Goal: Task Accomplishment & Management: Complete application form

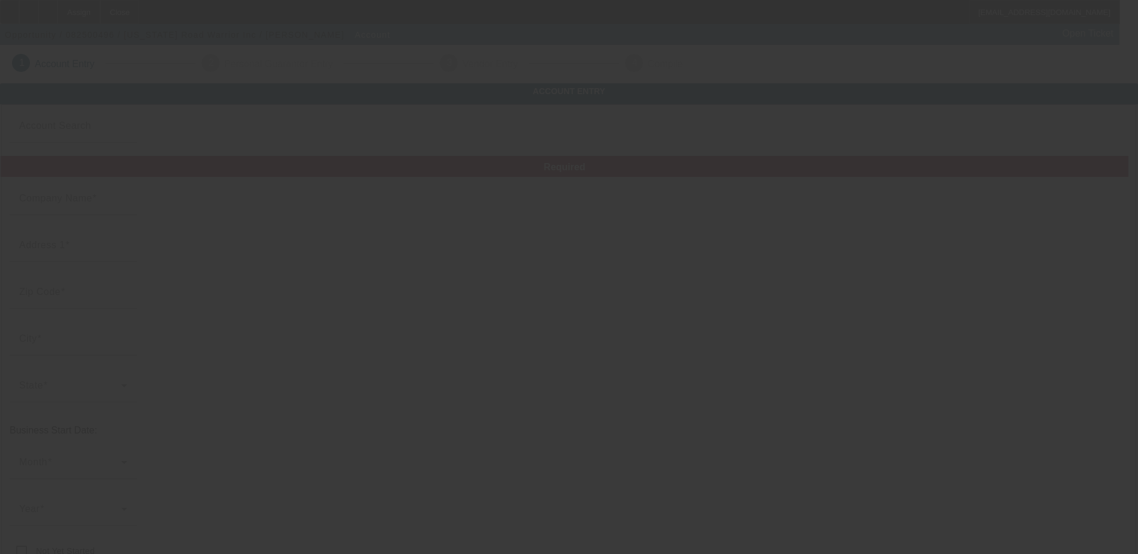
type input "[US_STATE] Road Warrior Inc"
type input "310 Pine Ridge Dr"
type input "37616"
type input "Afton"
type input "[PHONE_NUMBER]"
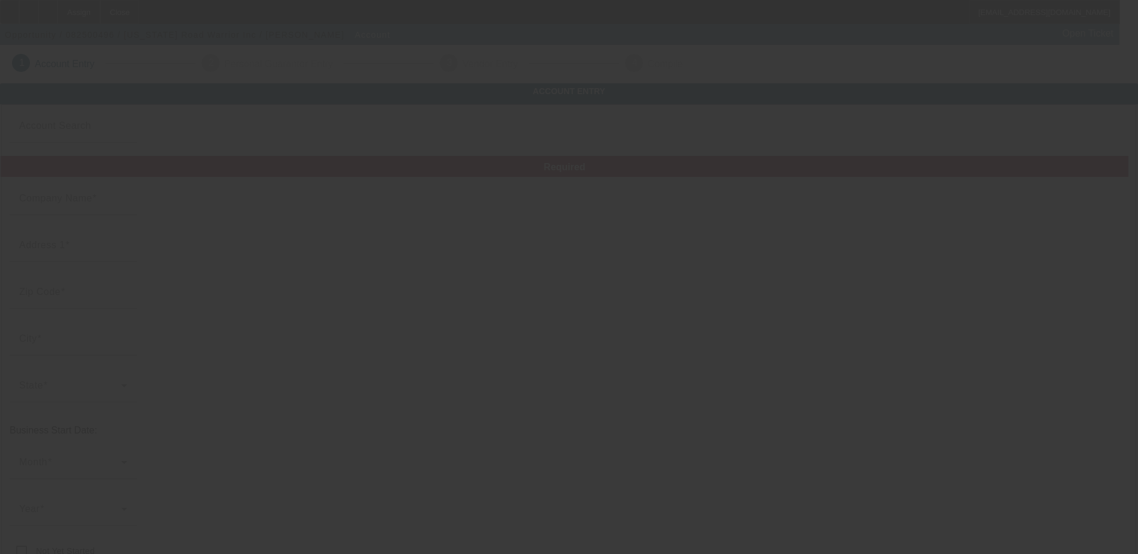
type input "autogurusmith@gmail.com"
type input "[US_EMPLOYER_IDENTIFICATION_NUMBER]"
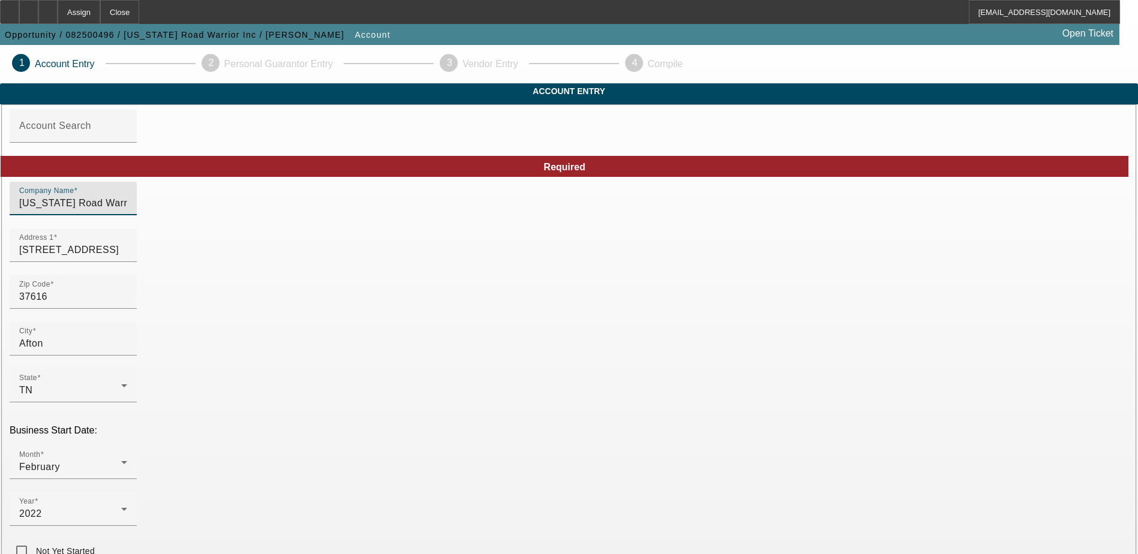
drag, startPoint x: 380, startPoint y: 225, endPoint x: 236, endPoint y: 238, distance: 144.5
click at [137, 228] on mat-form-field "Company Name Tennessee Road Warrior Inc" at bounding box center [73, 205] width 127 height 47
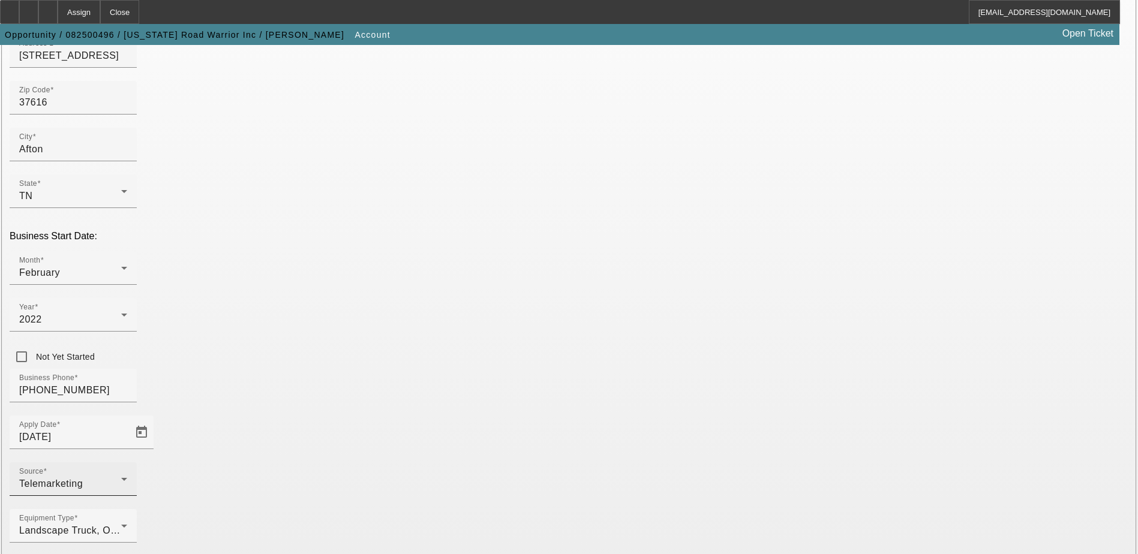
scroll to position [203, 0]
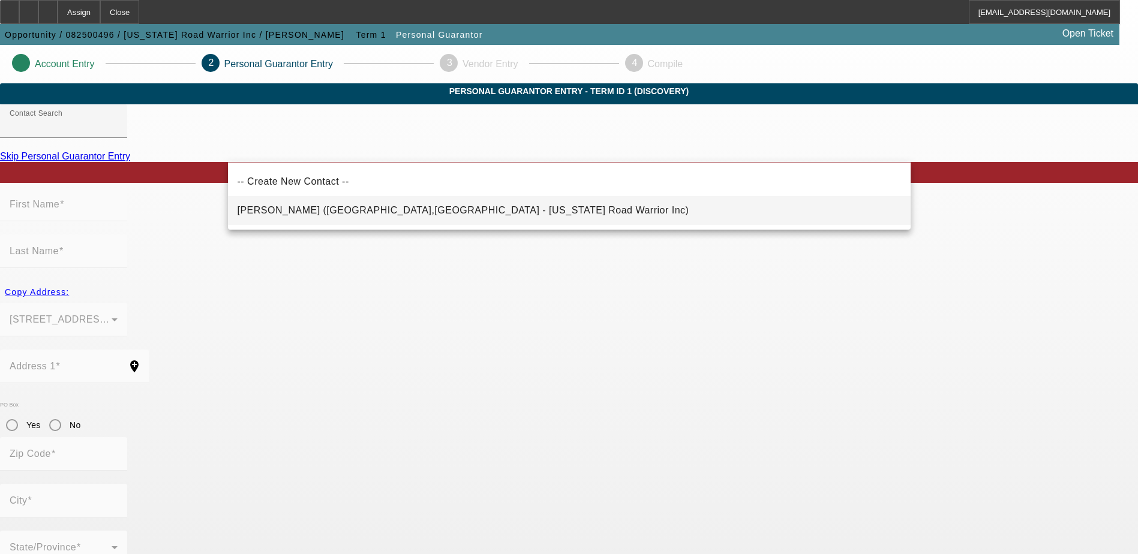
click at [305, 218] on mat-option "Smith, Brent (Afton,TN - Tennessee Road Warrior Inc)" at bounding box center [569, 210] width 682 height 29
type input "Smith, Brent (Afton,TN - Tennessee Road Warrior Inc)"
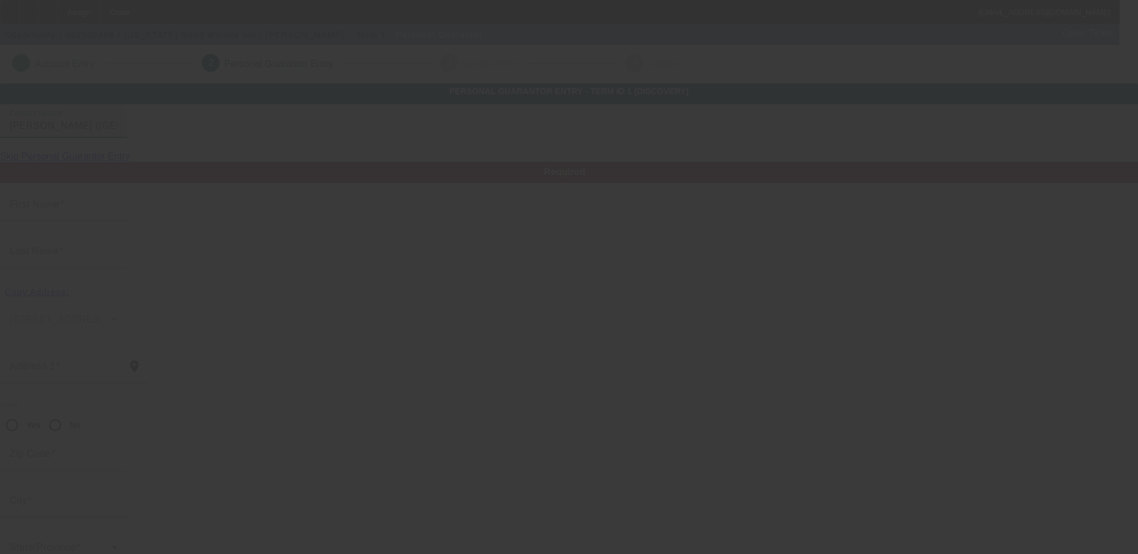
type input "Brent"
type input "Smith"
type input "310 Pine Ridge Drive"
radio input "true"
type input "37616"
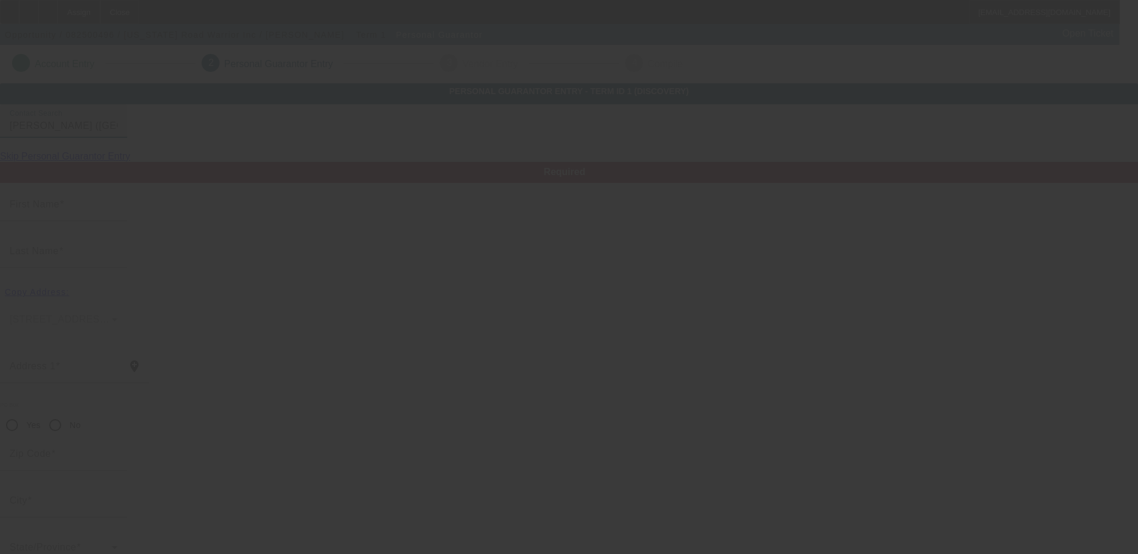
type input "Afton"
type input "[PHONE_NUMBER]"
type input "100"
type input "242-47-7349"
type input "autogurusmith@gmail.com"
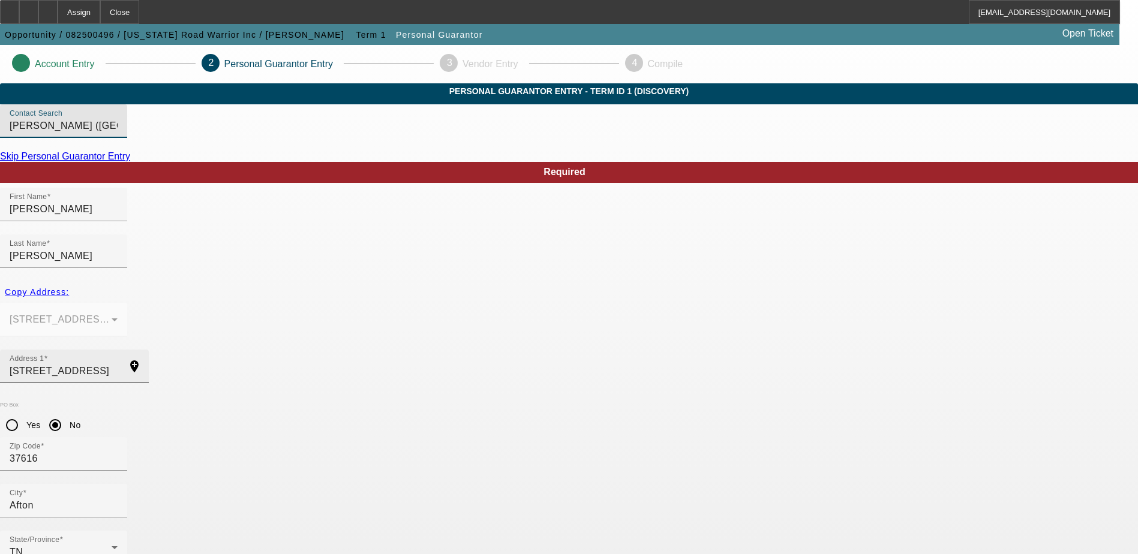
scroll to position [32, 0]
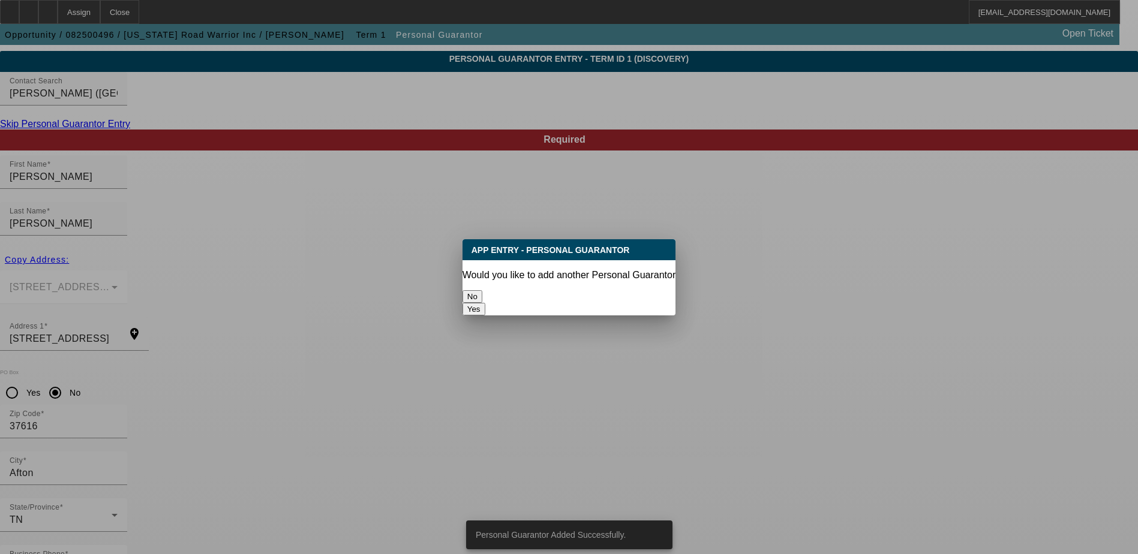
scroll to position [0, 0]
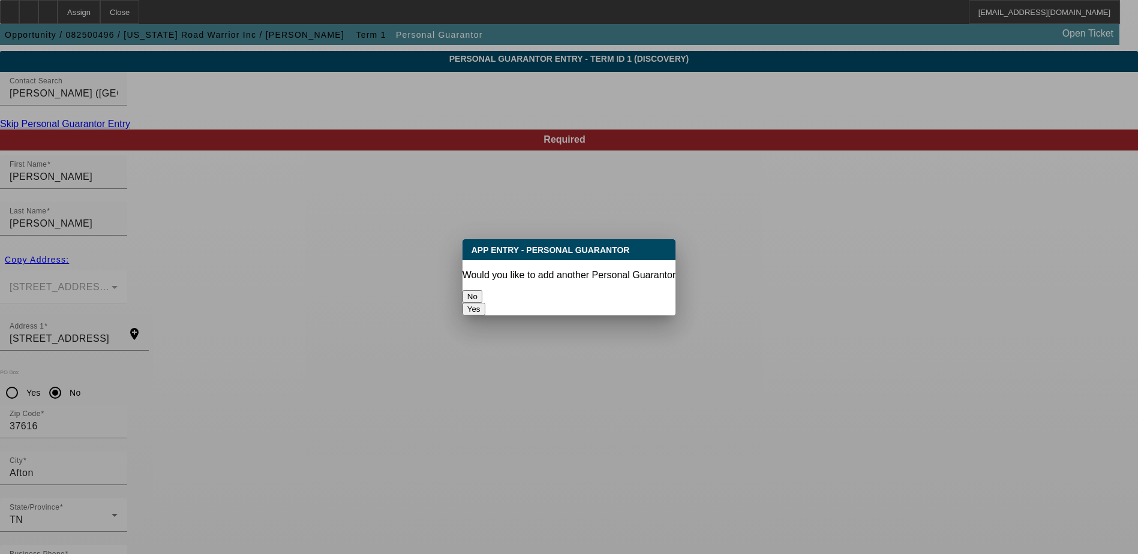
click at [482, 294] on button "No" at bounding box center [472, 296] width 20 height 13
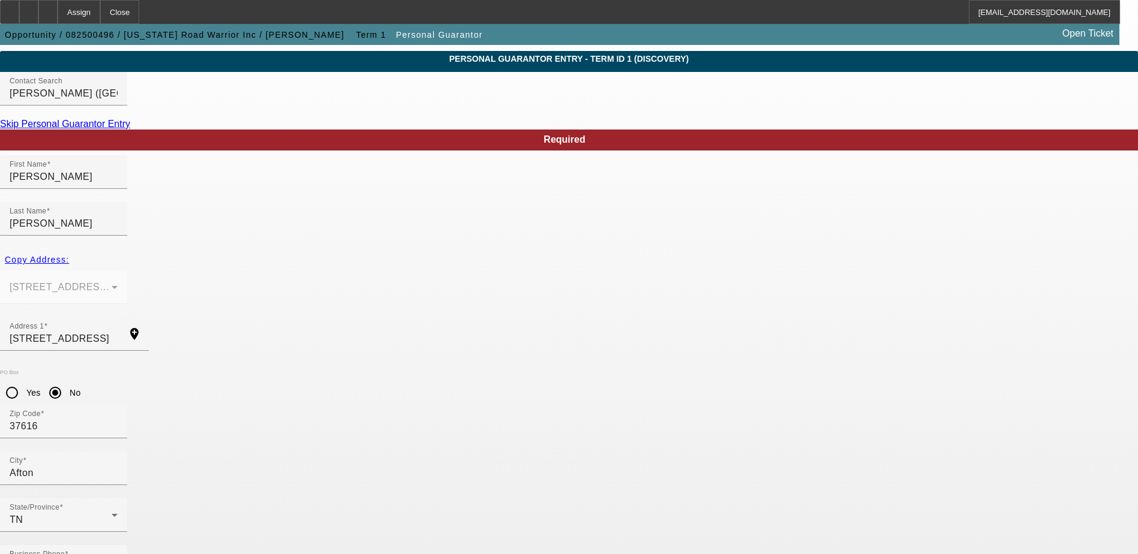
scroll to position [32, 0]
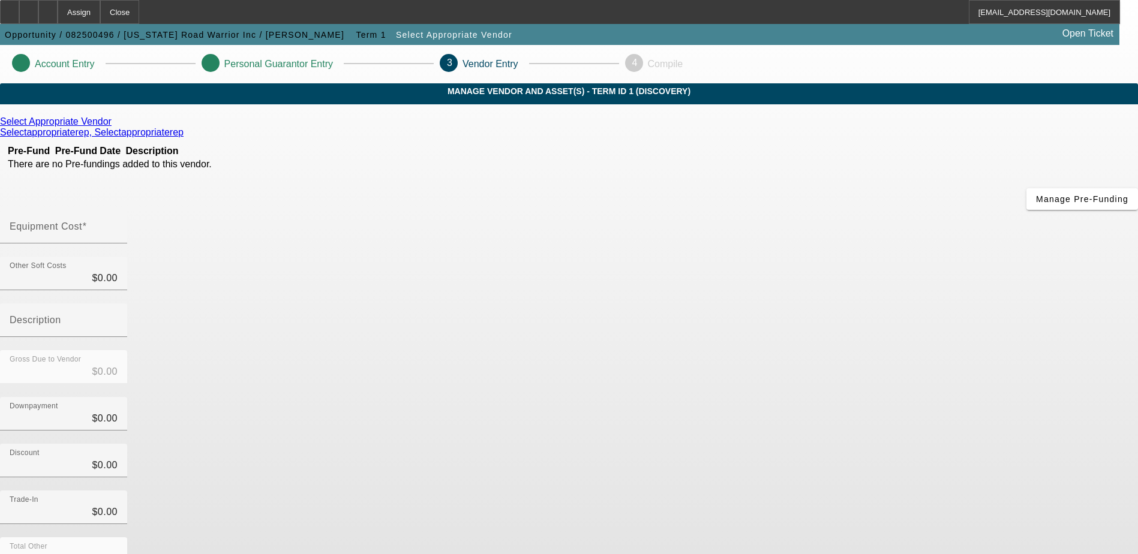
click at [115, 127] on icon at bounding box center [115, 121] width 0 height 10
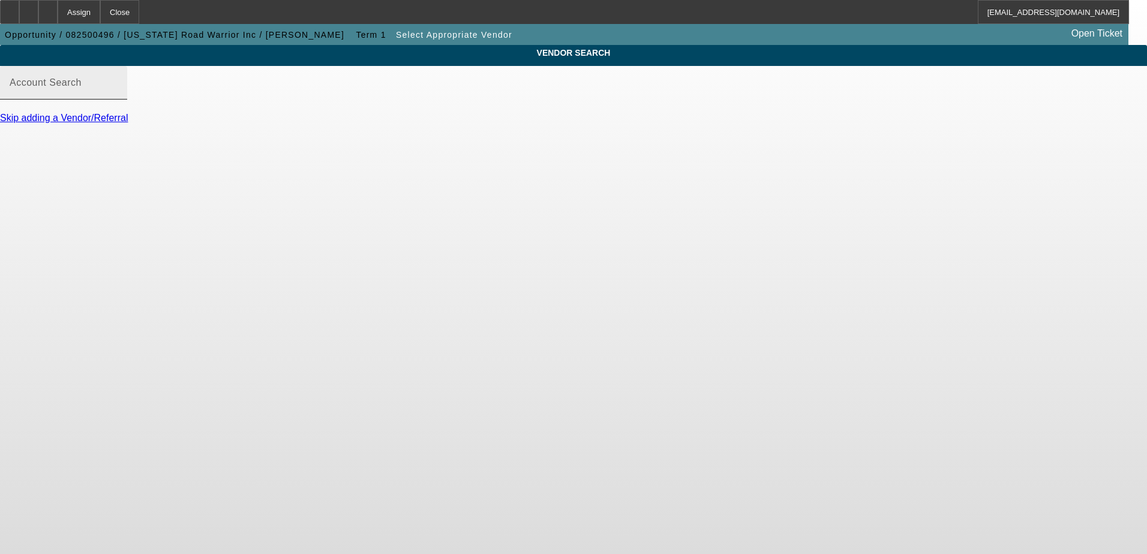
click at [82, 88] on mat-label "Account Search" at bounding box center [46, 82] width 72 height 10
click at [118, 94] on input "Account Search" at bounding box center [64, 87] width 108 height 14
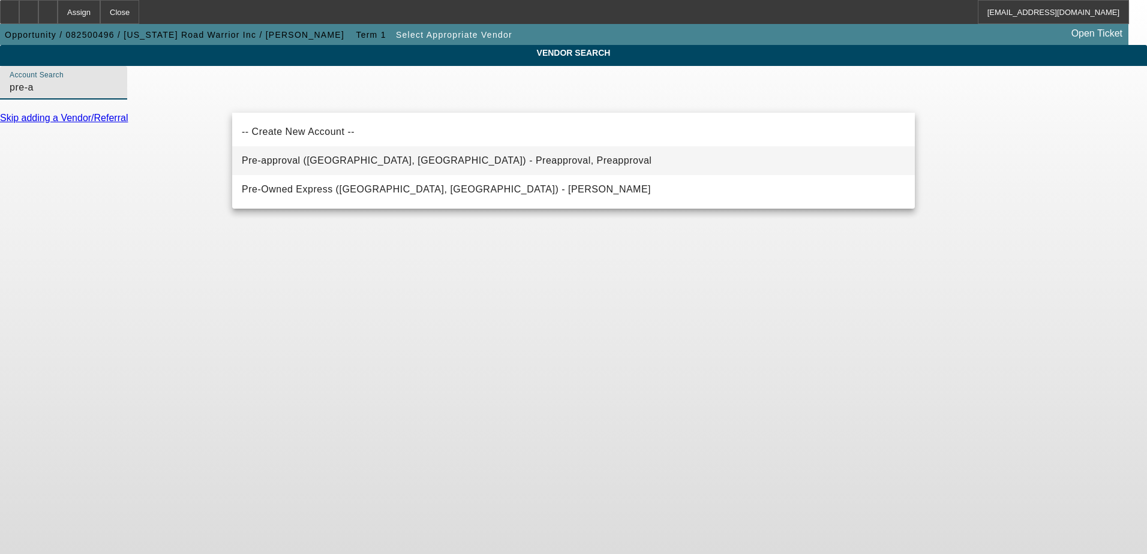
click at [351, 160] on span "Pre-approval (Northbrook, IL) - Preapproval, Preapproval" at bounding box center [447, 160] width 410 height 10
type input "Pre-approval (Northbrook, IL) - Preapproval, Preapproval"
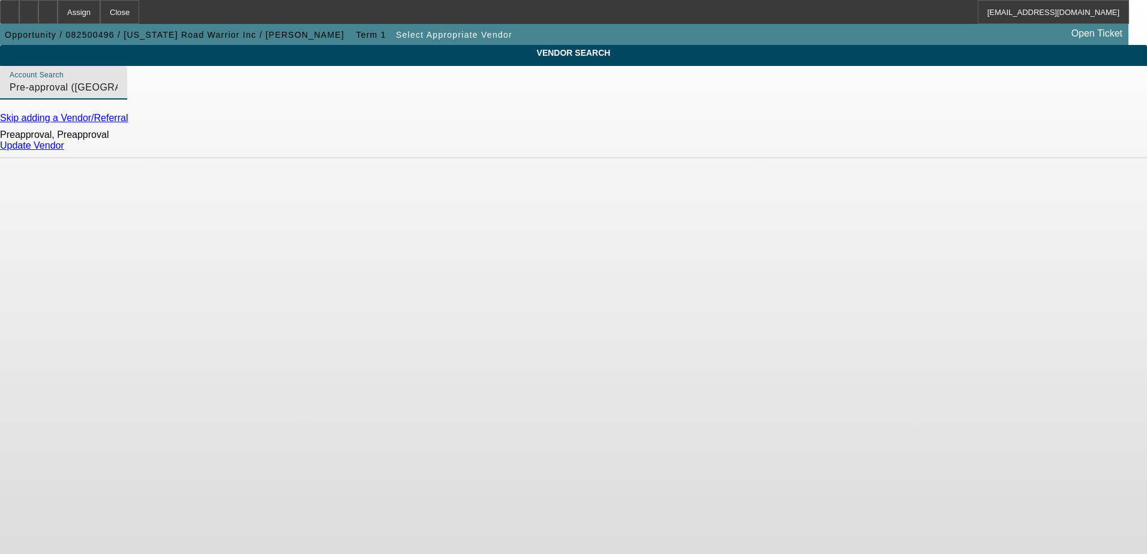
click at [865, 151] on div "Update Vendor" at bounding box center [573, 145] width 1147 height 11
click at [64, 151] on link "Update Vendor" at bounding box center [32, 145] width 64 height 10
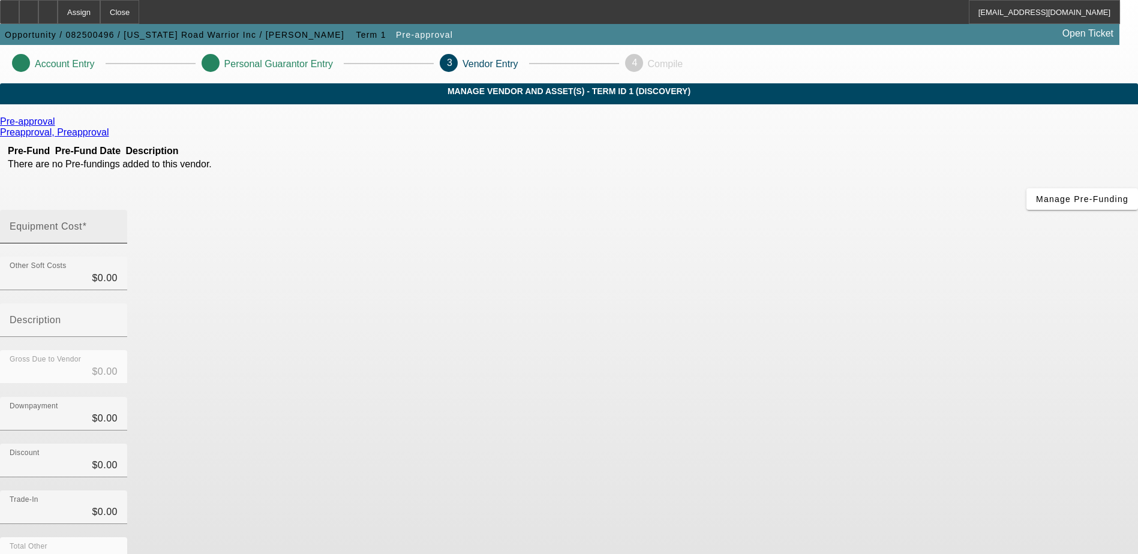
click at [118, 210] on div "Equipment Cost" at bounding box center [64, 227] width 108 height 34
type input "4"
type input "$4.00"
type input "40"
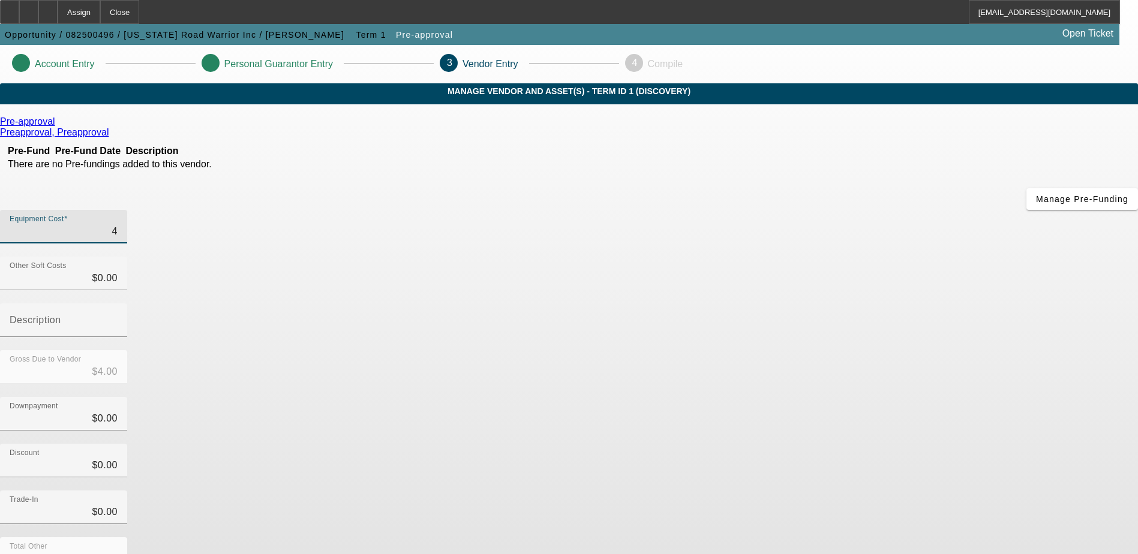
type input "$40.00"
type input "400"
type input "$400.00"
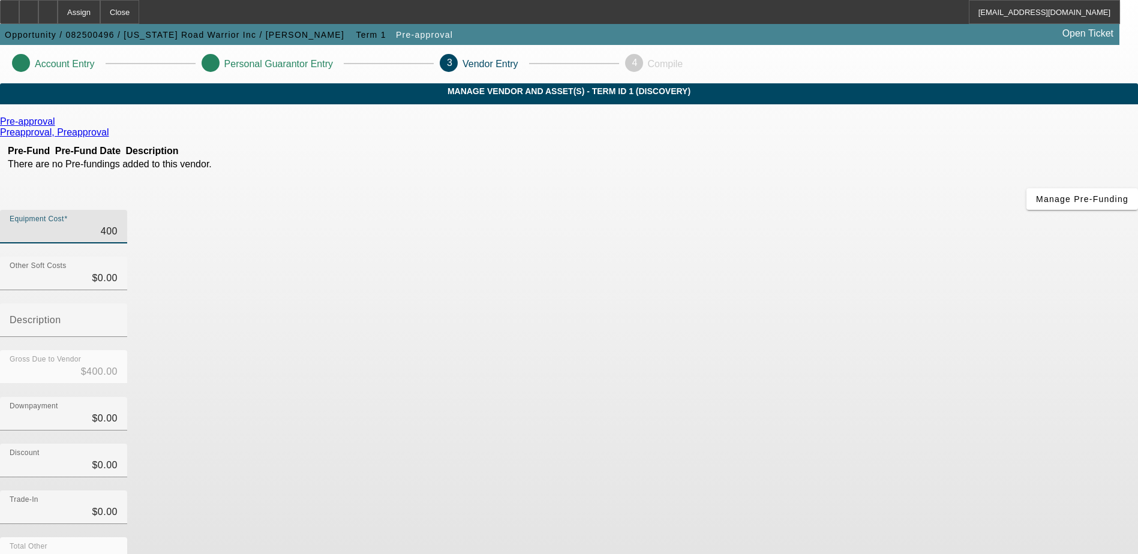
type input "4000"
type input "$4,000.00"
click at [861, 397] on div "Downpayment $0.00" at bounding box center [569, 420] width 1138 height 47
click at [118, 224] on input "4000" at bounding box center [64, 231] width 108 height 14
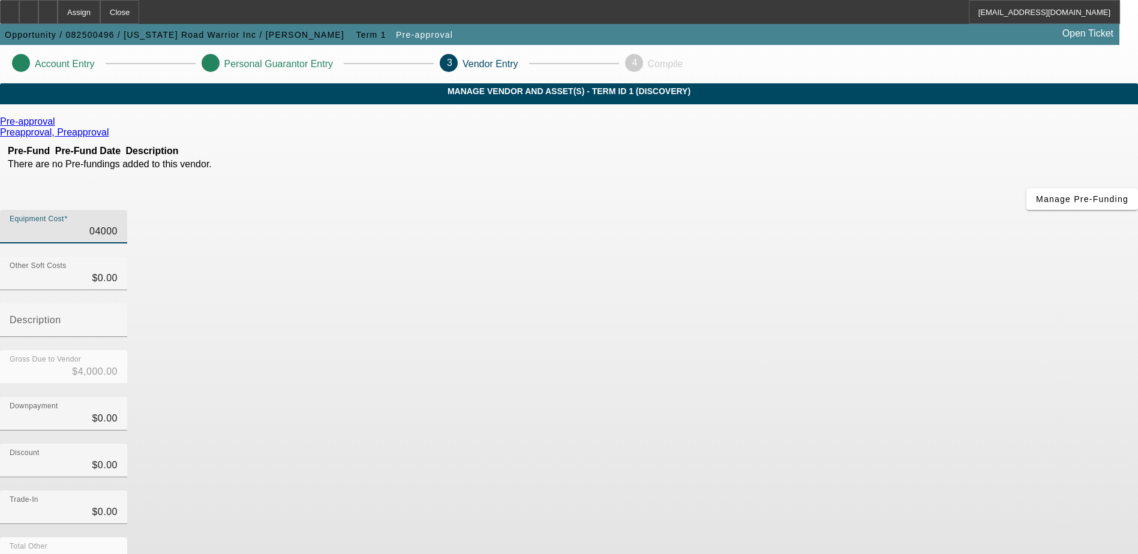
type input "0400"
type input "$400.00"
type input "040"
type input "$40.00"
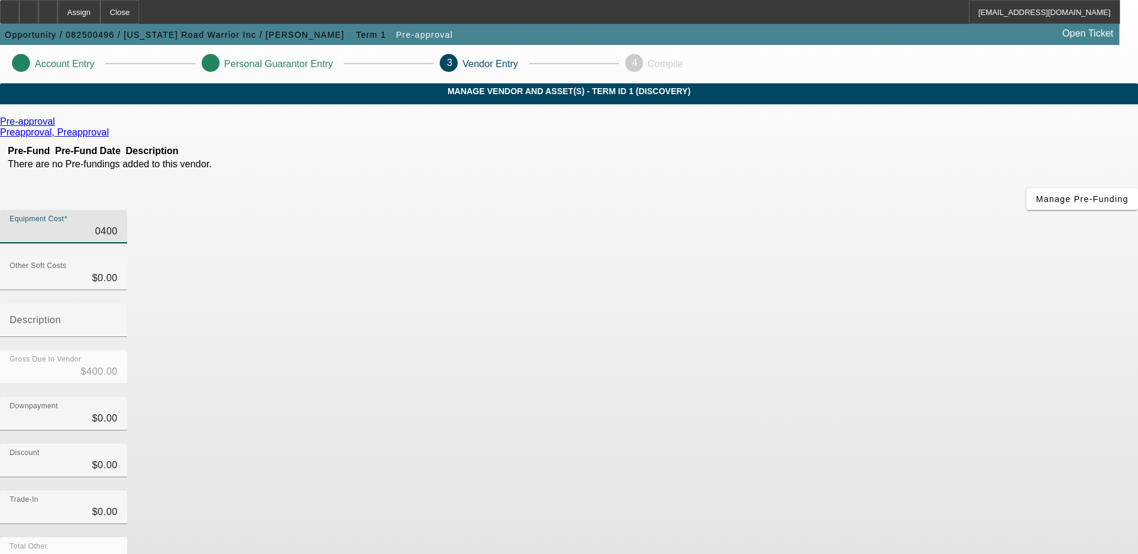
type input "$40.00"
type input "04"
type input "$4.00"
type input "0"
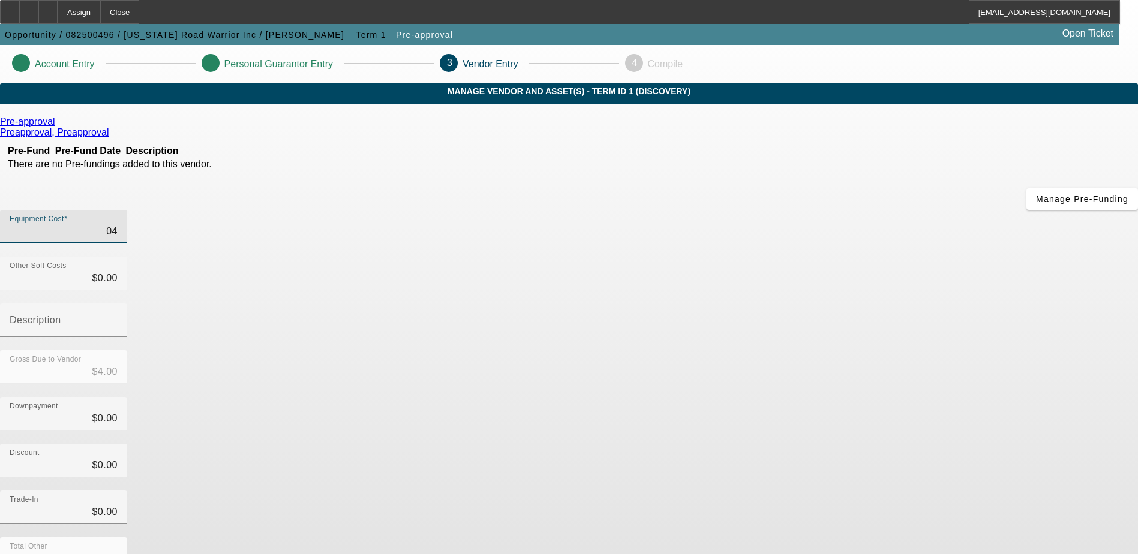
type input "$0.00"
type input "4"
type input "$4.00"
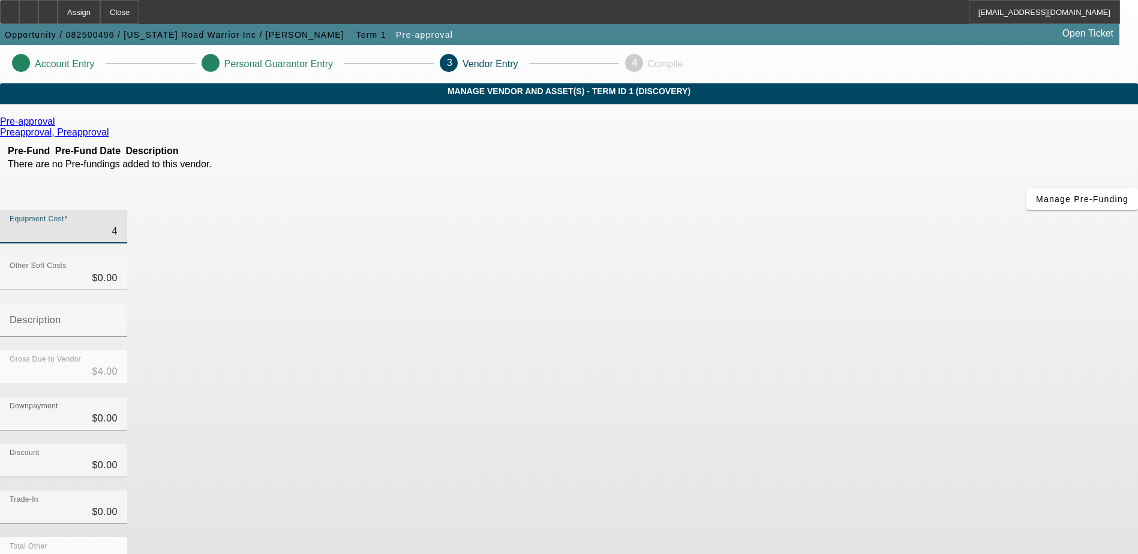
type input "40"
type input "$40.00"
type input "400"
type input "$400.00"
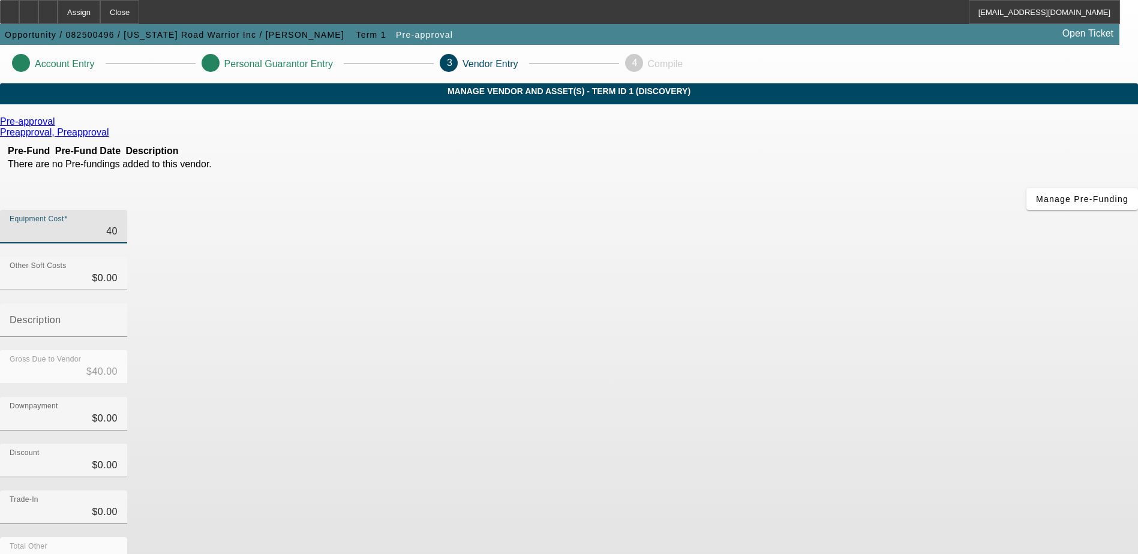
type input "$400.00"
type input "4000"
type input "$4,000.00"
type input "40000"
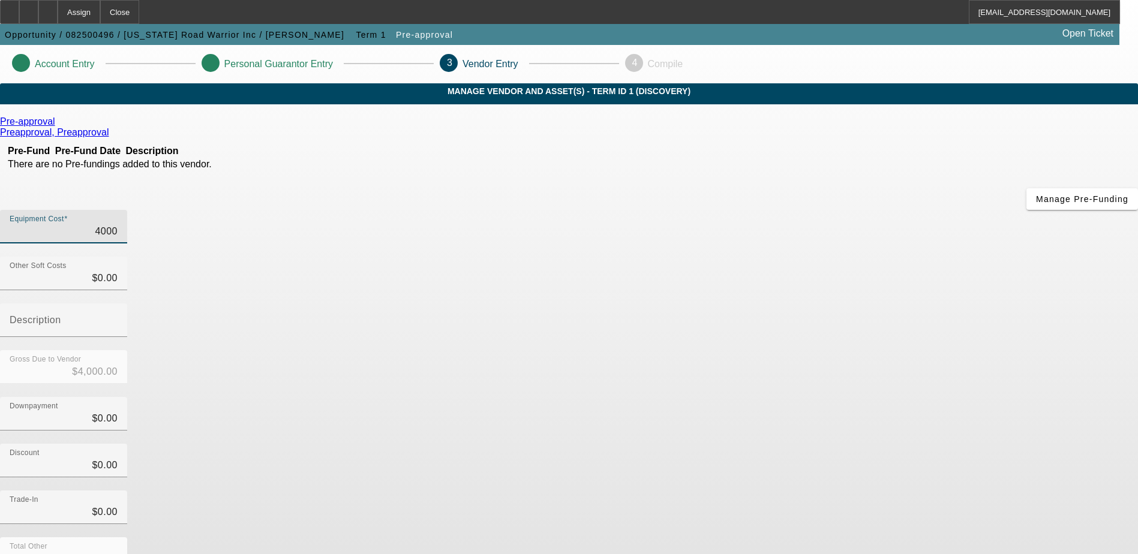
type input "$40,000.00"
click at [820, 397] on div "Downpayment $0.00" at bounding box center [569, 420] width 1138 height 47
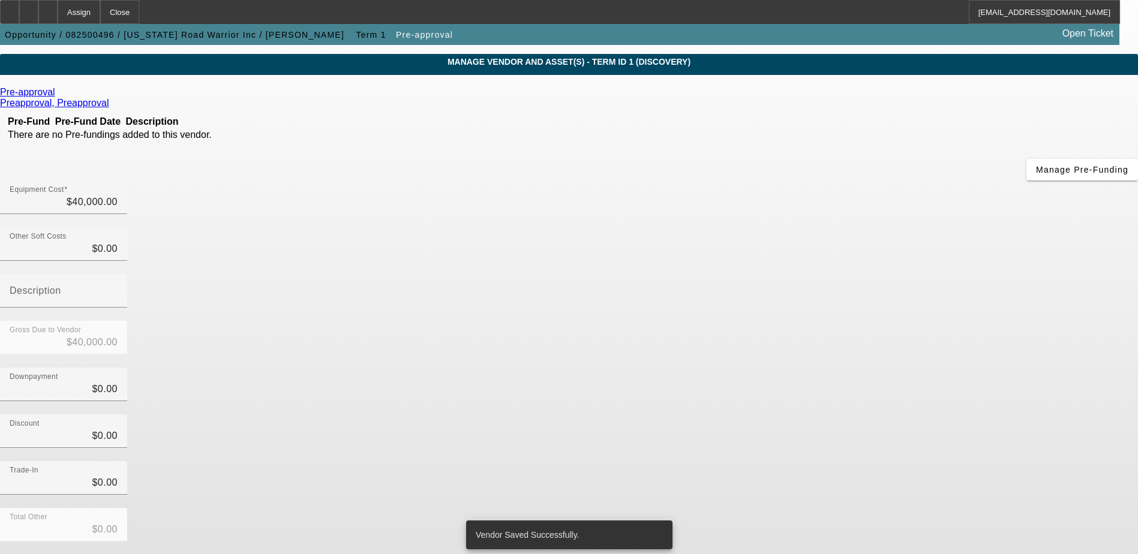
scroll to position [53, 0]
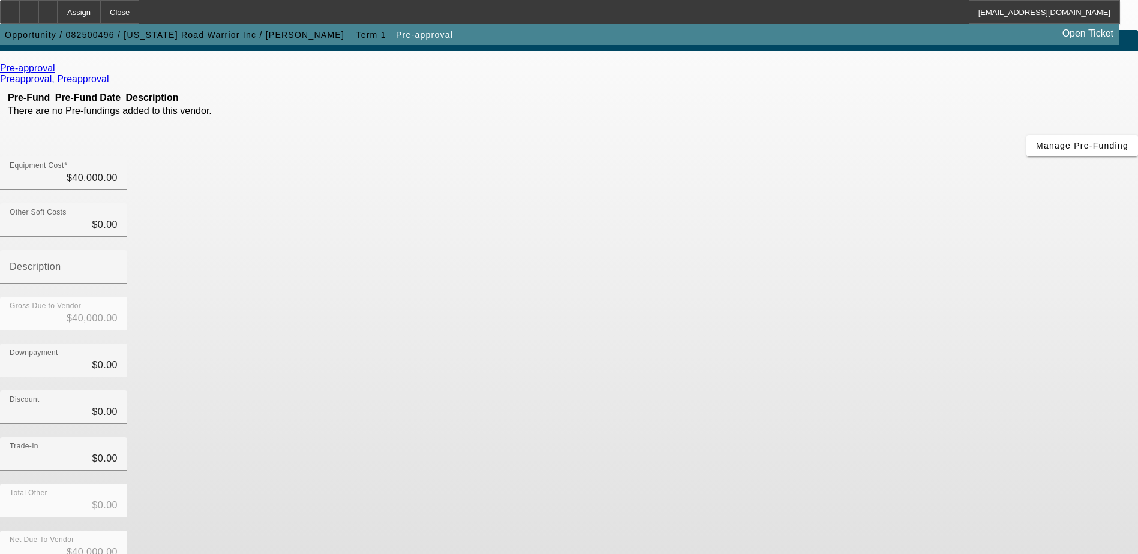
scroll to position [0, 0]
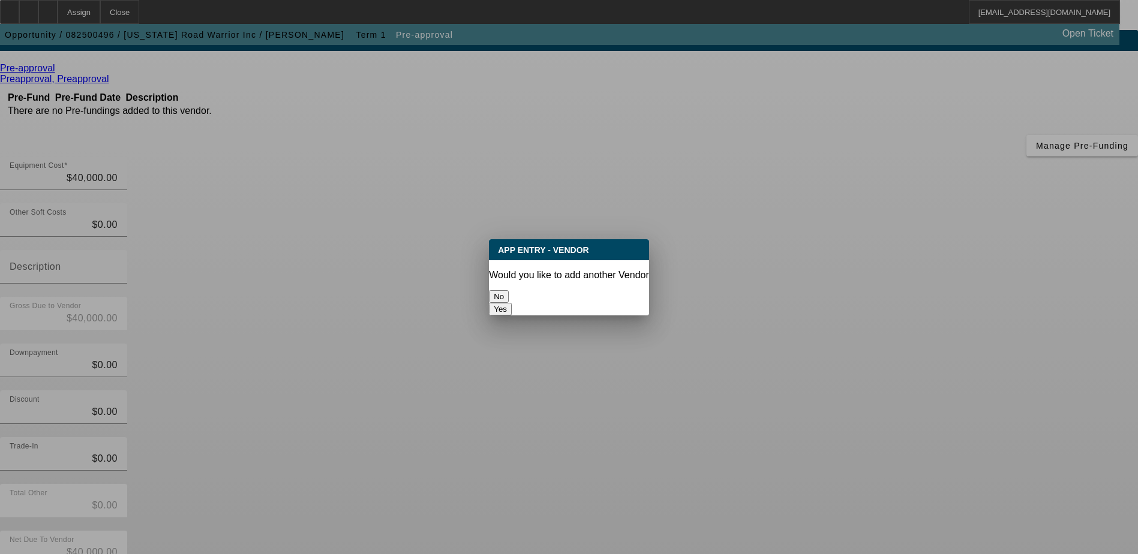
click at [509, 290] on button "No" at bounding box center [499, 296] width 20 height 13
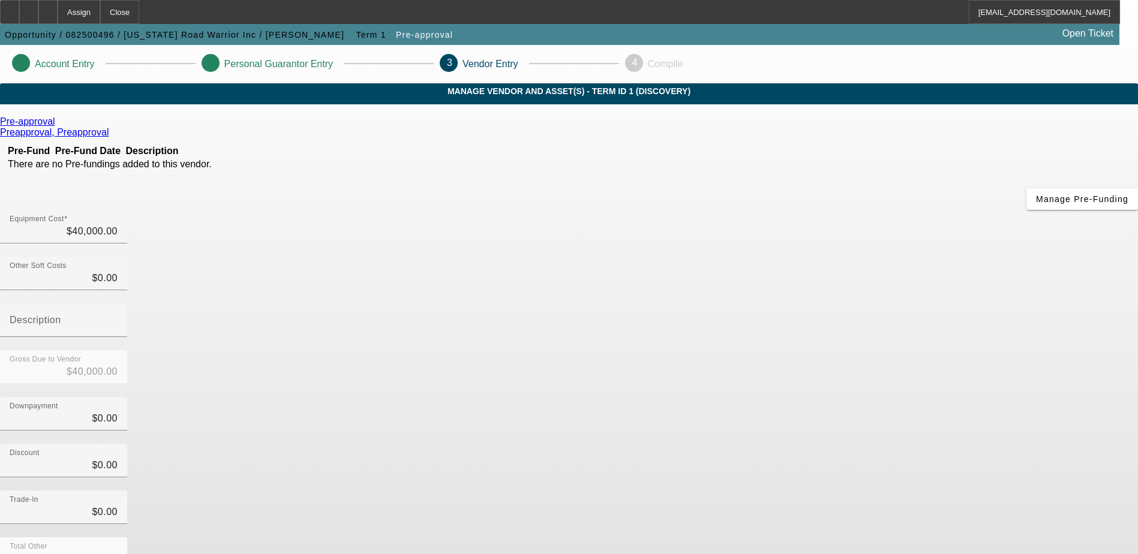
scroll to position [53, 0]
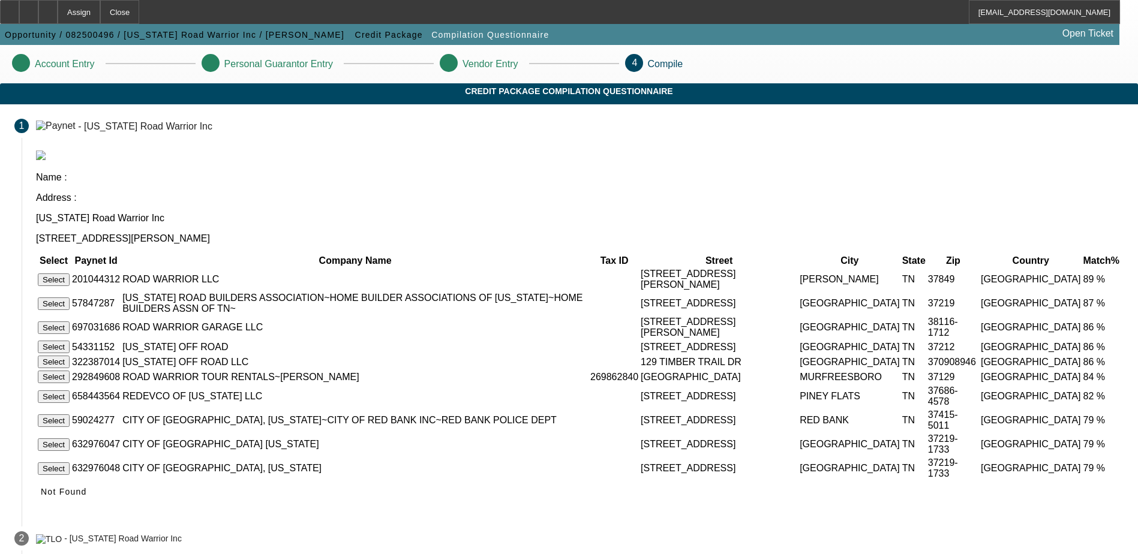
click at [70, 273] on button "Select" at bounding box center [54, 279] width 32 height 13
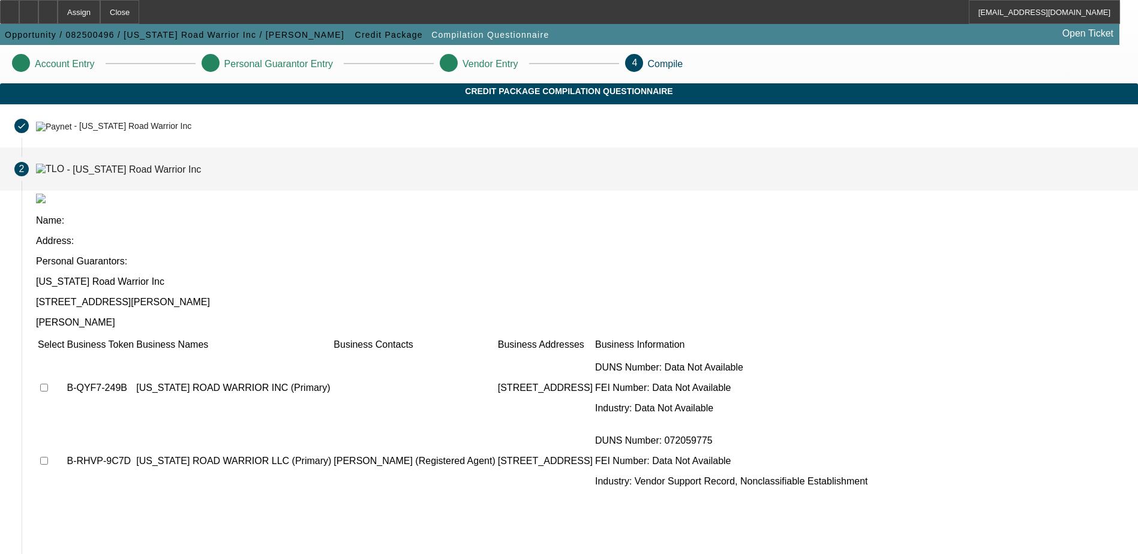
scroll to position [3, 0]
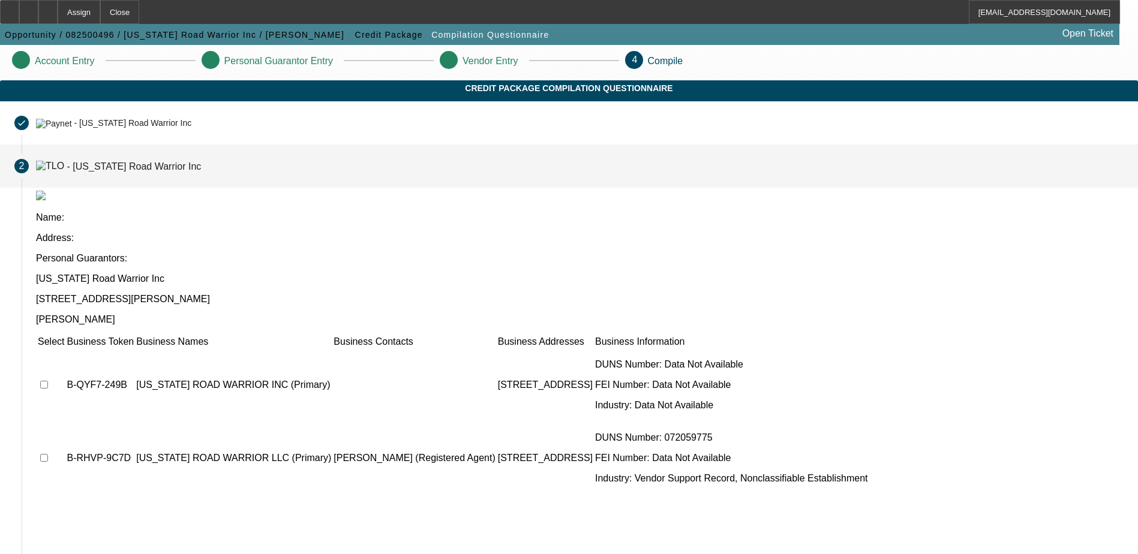
click at [48, 381] on input "checkbox" at bounding box center [44, 385] width 8 height 8
checkbox input "true"
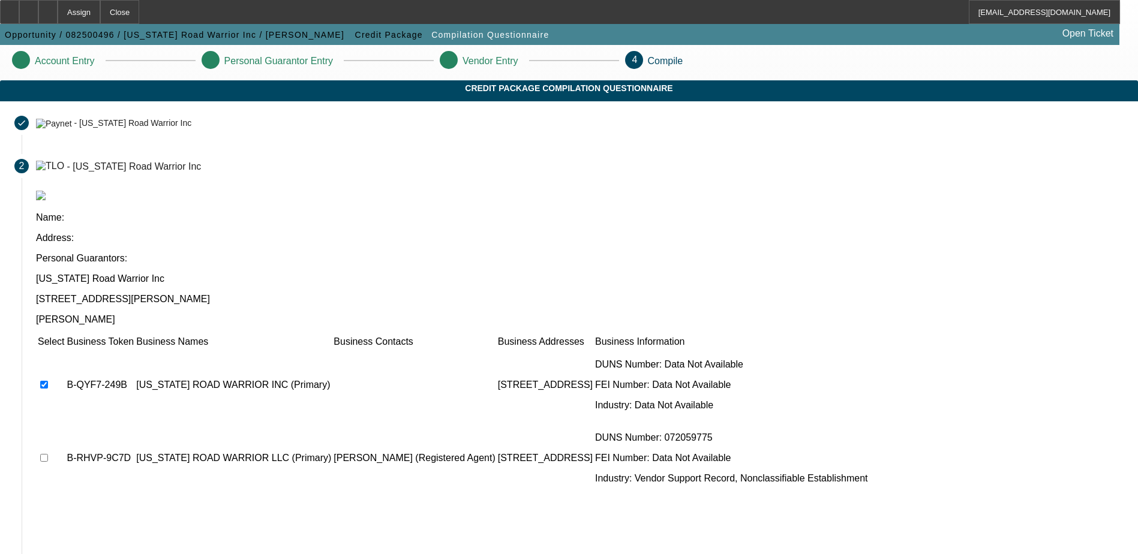
click at [48, 454] on input "checkbox" at bounding box center [44, 458] width 8 height 8
checkbox input "true"
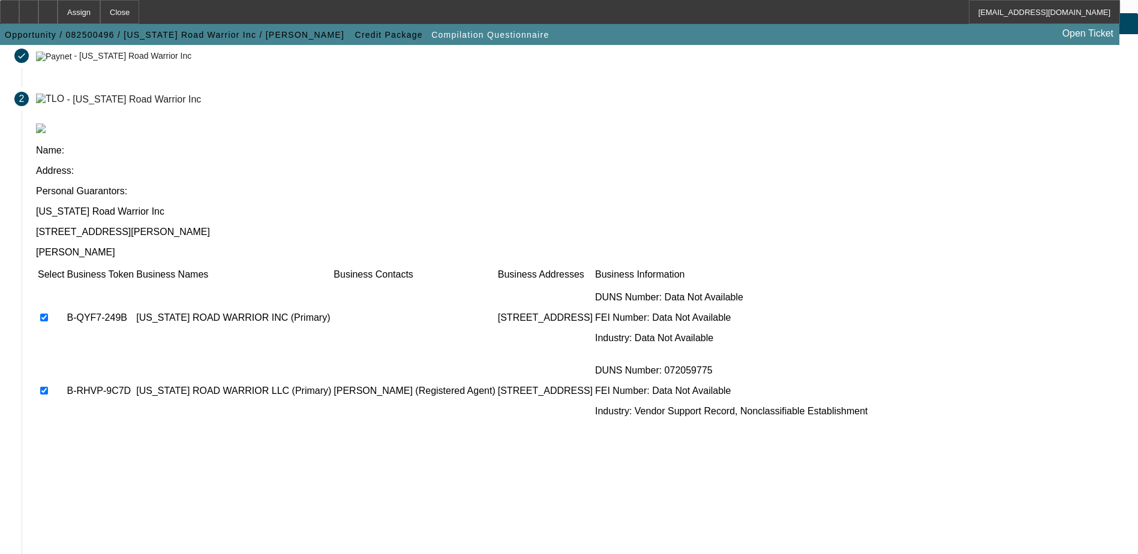
scroll to position [109, 0]
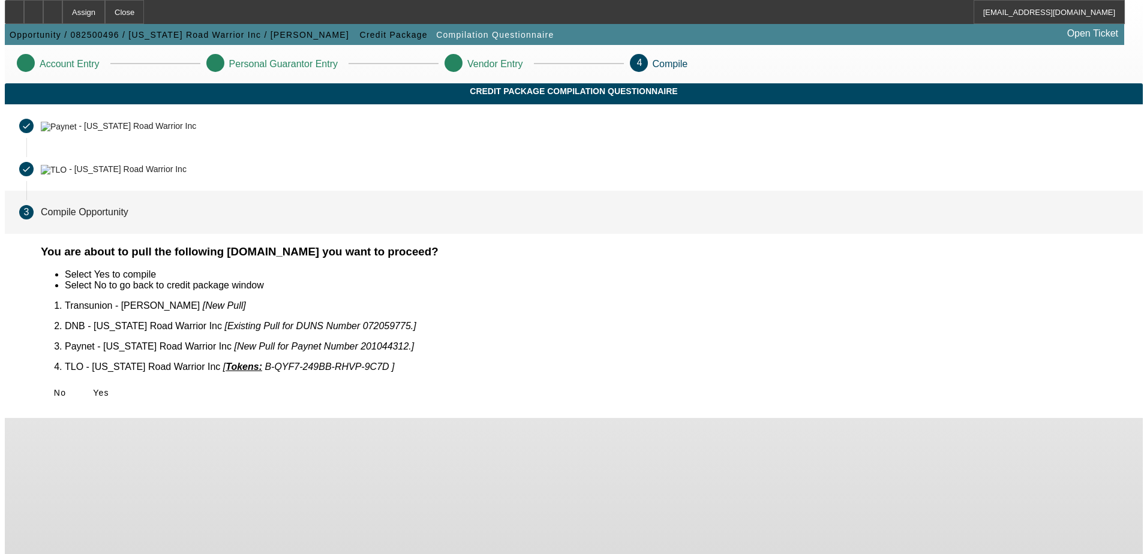
scroll to position [0, 0]
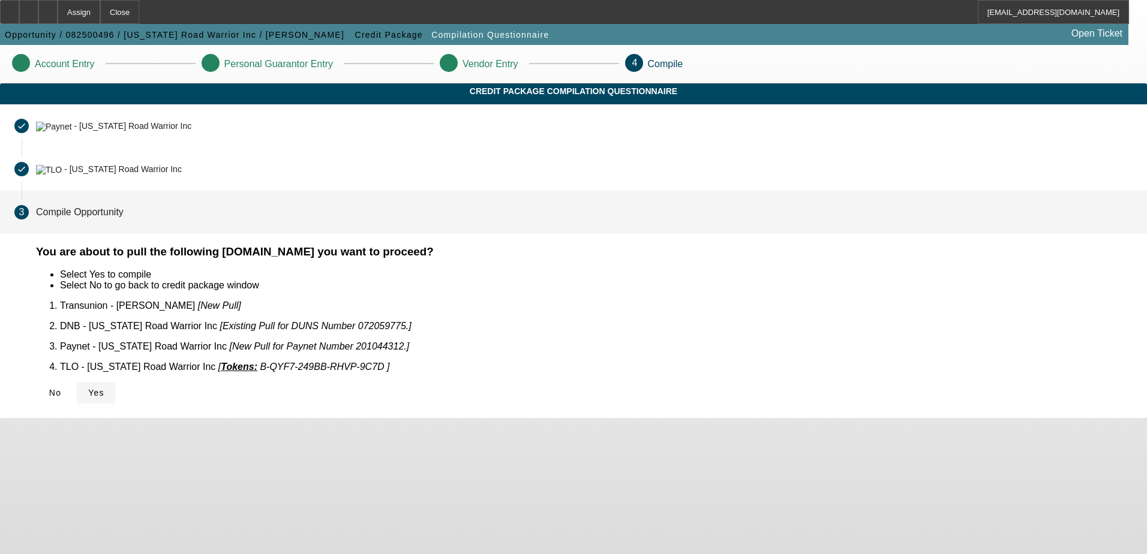
click at [88, 388] on icon at bounding box center [88, 393] width 0 height 10
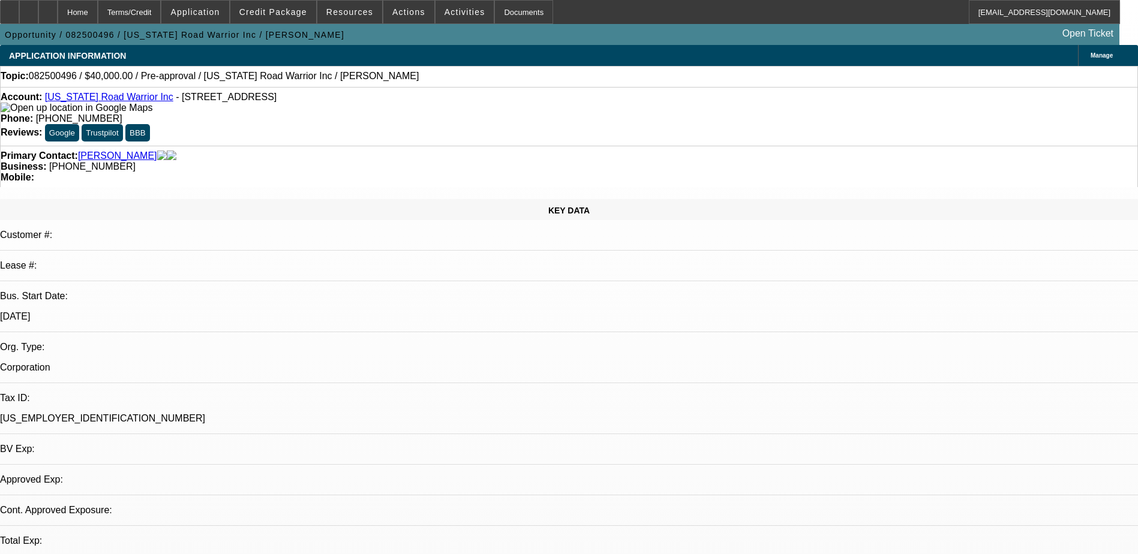
select select "0"
select select "2"
select select "0.1"
select select "4"
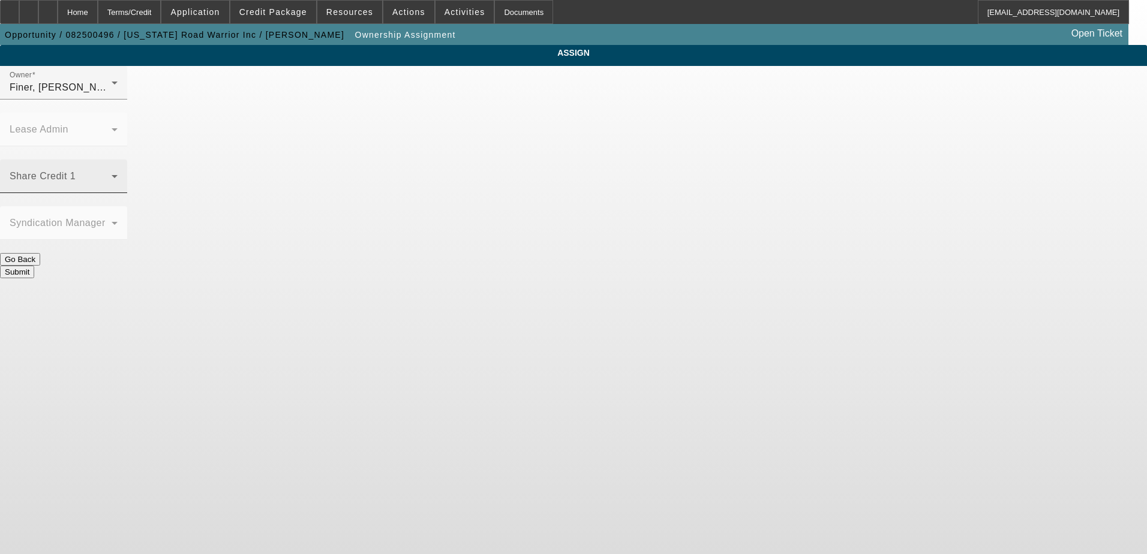
click at [118, 174] on mat-select at bounding box center [64, 181] width 108 height 14
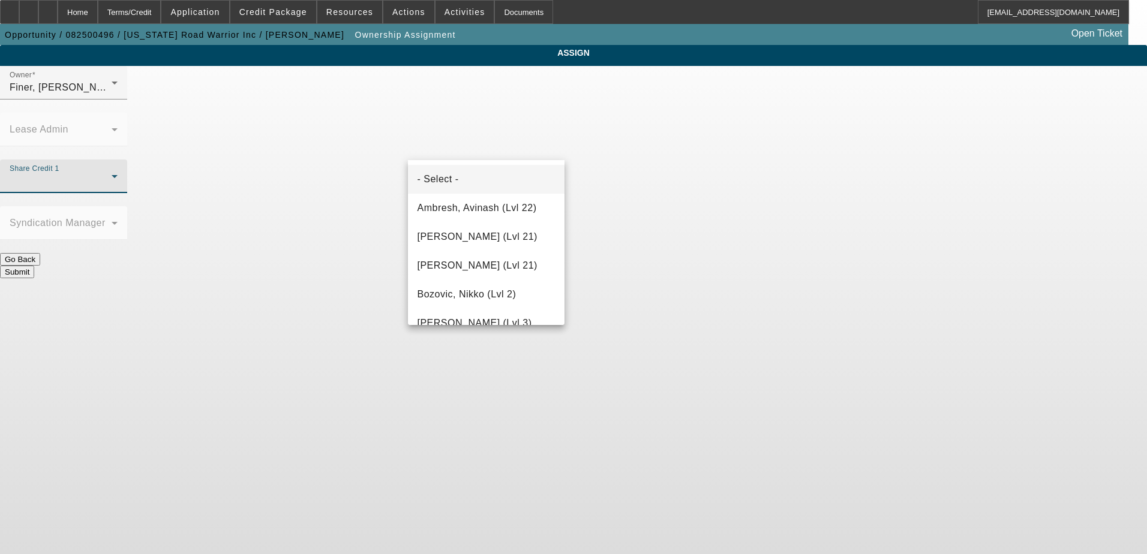
click at [506, 104] on div at bounding box center [573, 277] width 1147 height 554
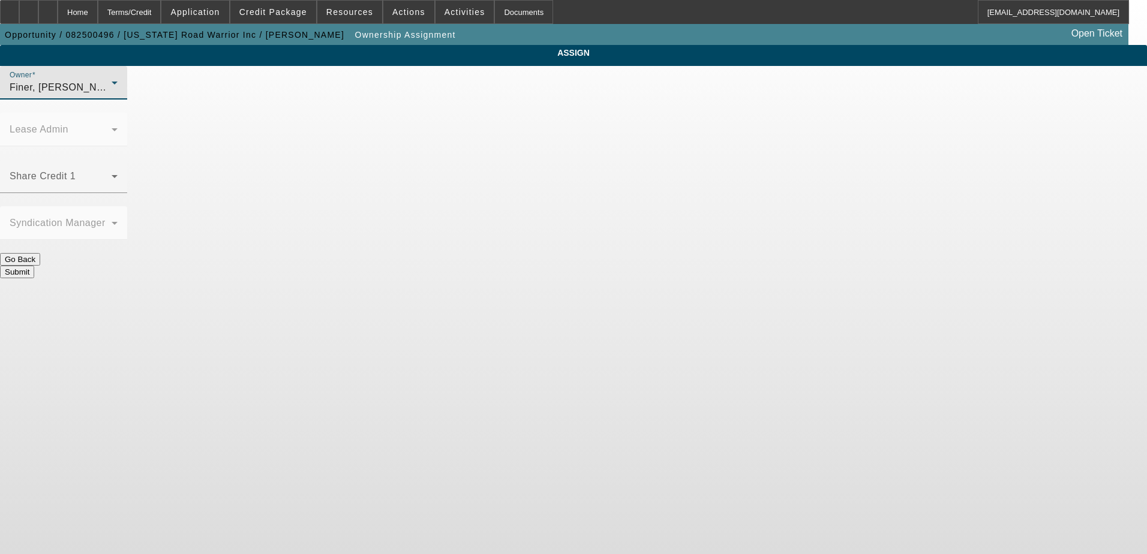
click at [112, 95] on div "Finer, Yinnon (Lvl 1)" at bounding box center [61, 87] width 102 height 14
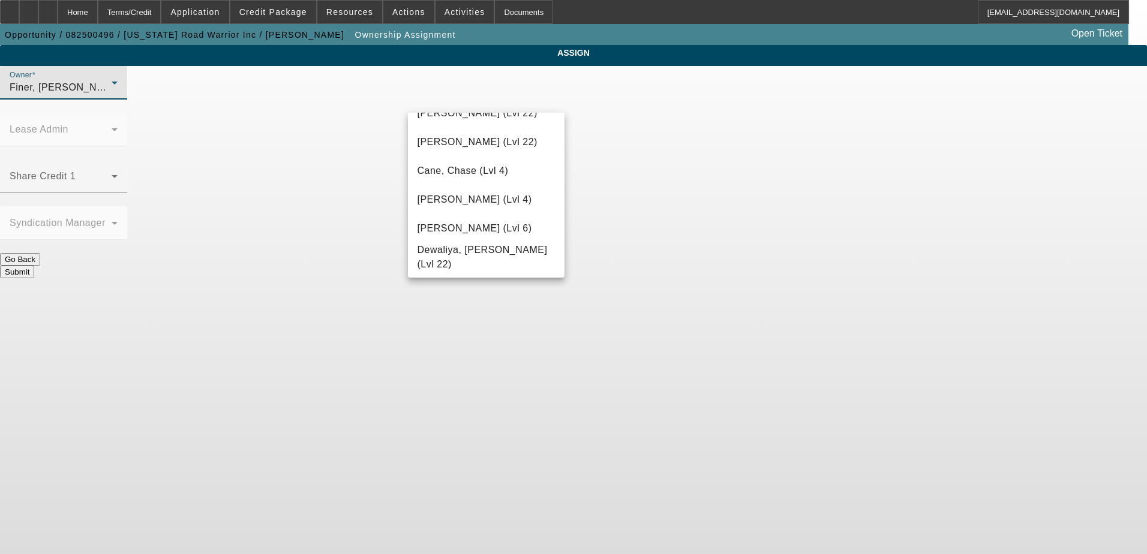
scroll to position [240, 0]
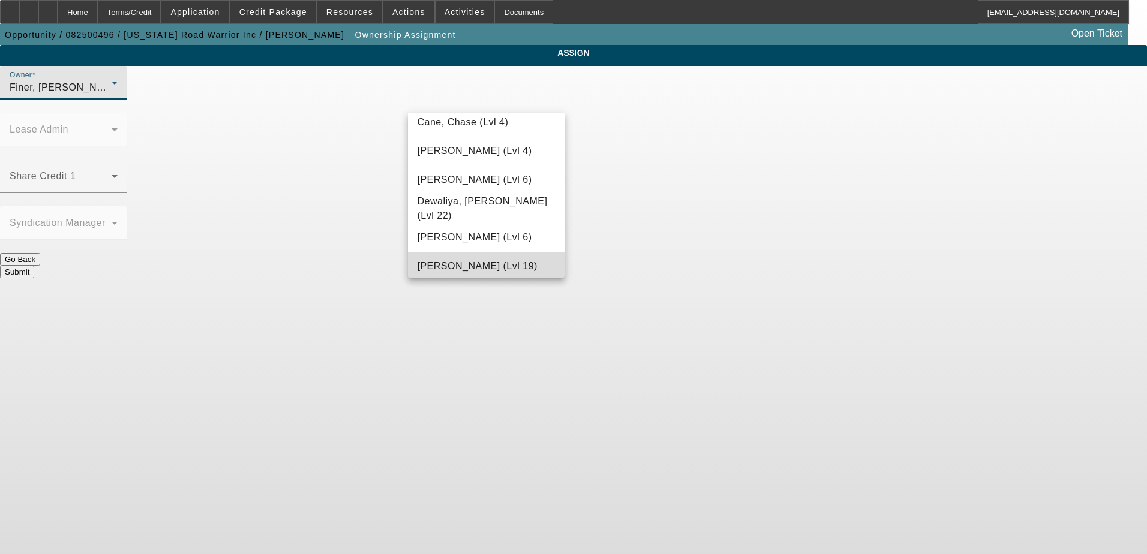
click at [495, 264] on span "Dunphy, Sean (Lvl 19)" at bounding box center [477, 266] width 120 height 14
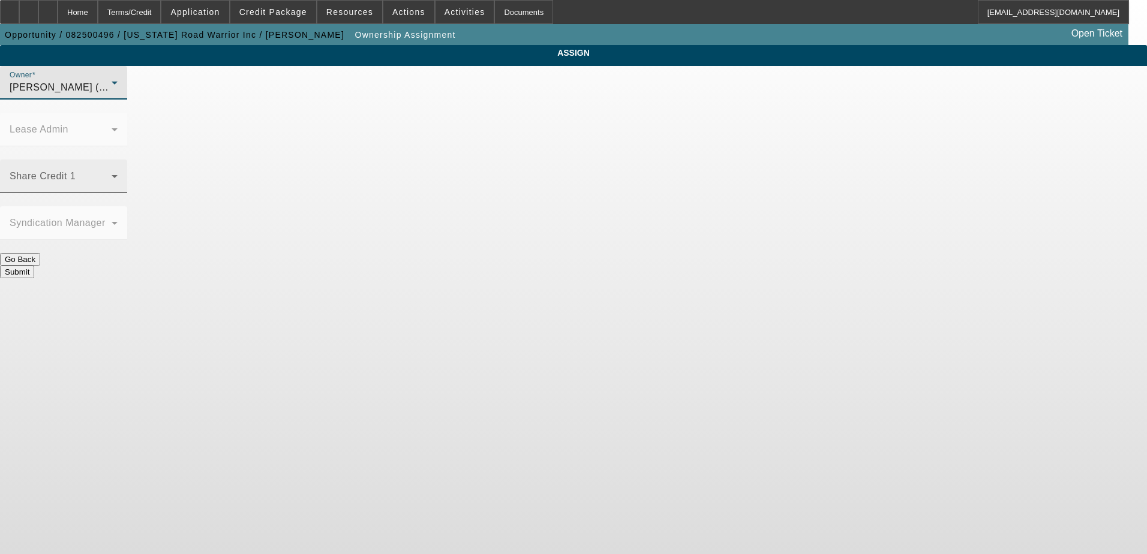
click at [76, 171] on mat-label "Share Credit 1" at bounding box center [43, 176] width 66 height 10
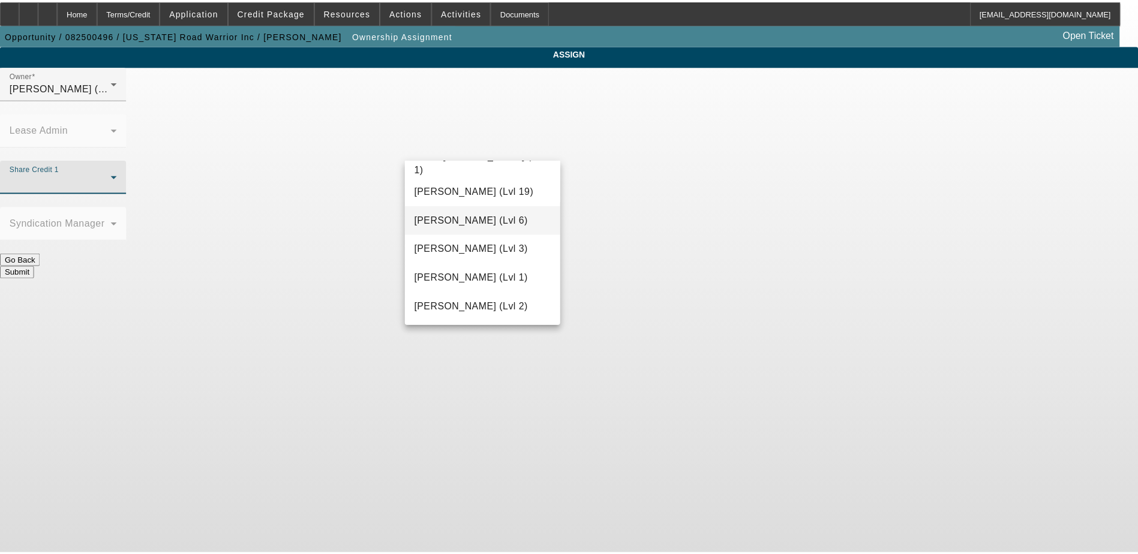
scroll to position [360, 0]
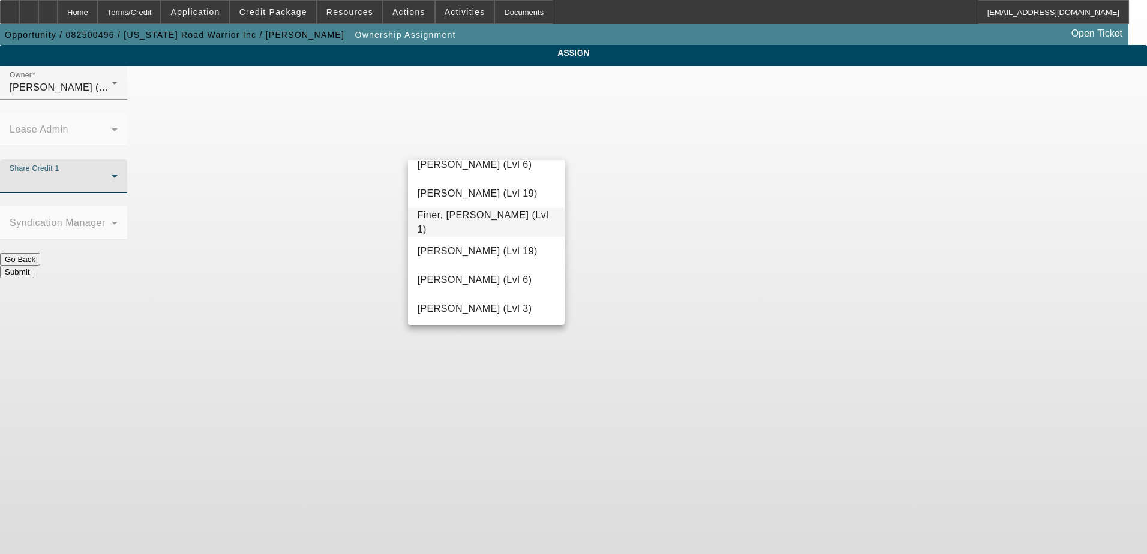
click at [481, 233] on mat-option "Finer, Yinnon (Lvl 1)" at bounding box center [486, 222] width 157 height 29
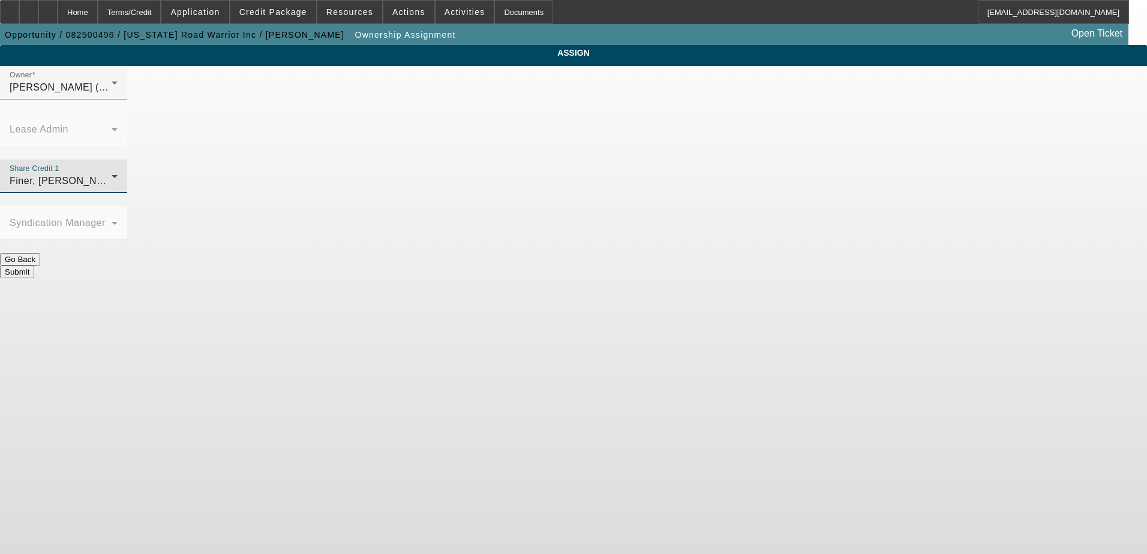
click at [34, 266] on button "Submit" at bounding box center [17, 272] width 34 height 13
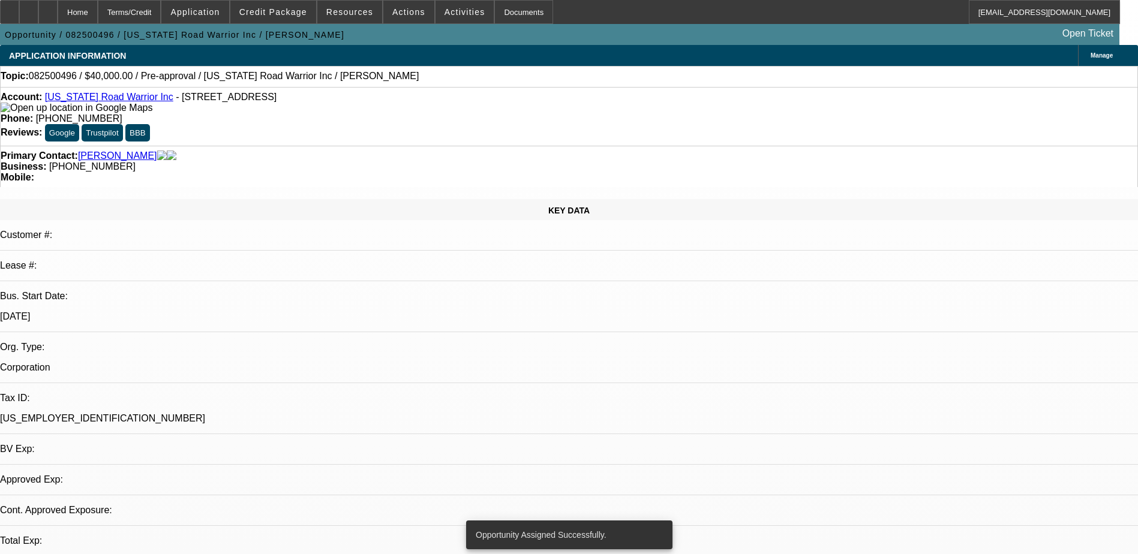
select select "0"
select select "2"
select select "0.1"
select select "4"
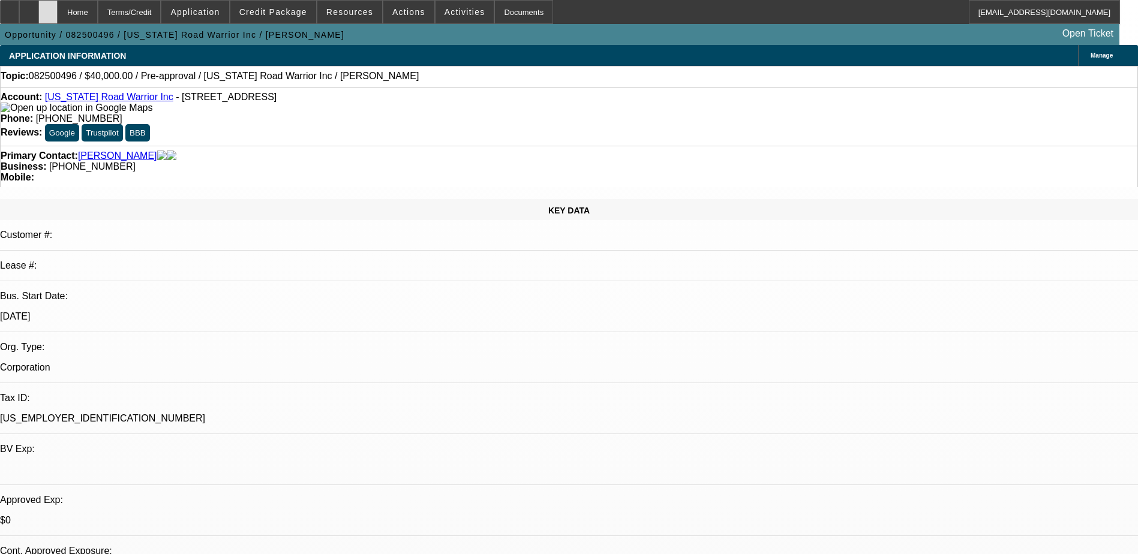
click at [58, 14] on div at bounding box center [47, 12] width 19 height 24
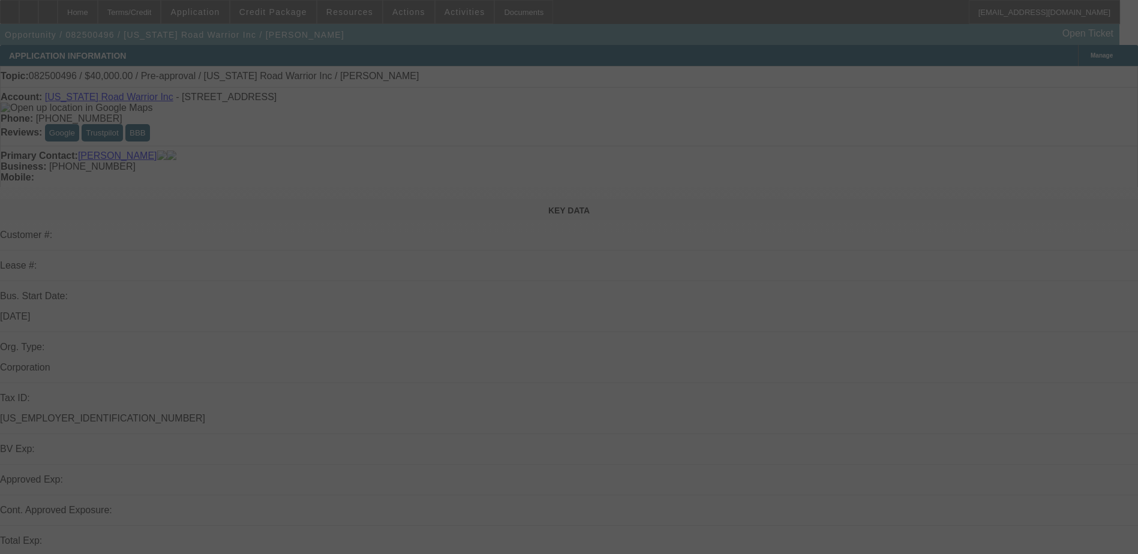
select select "0"
select select "2"
select select "0.1"
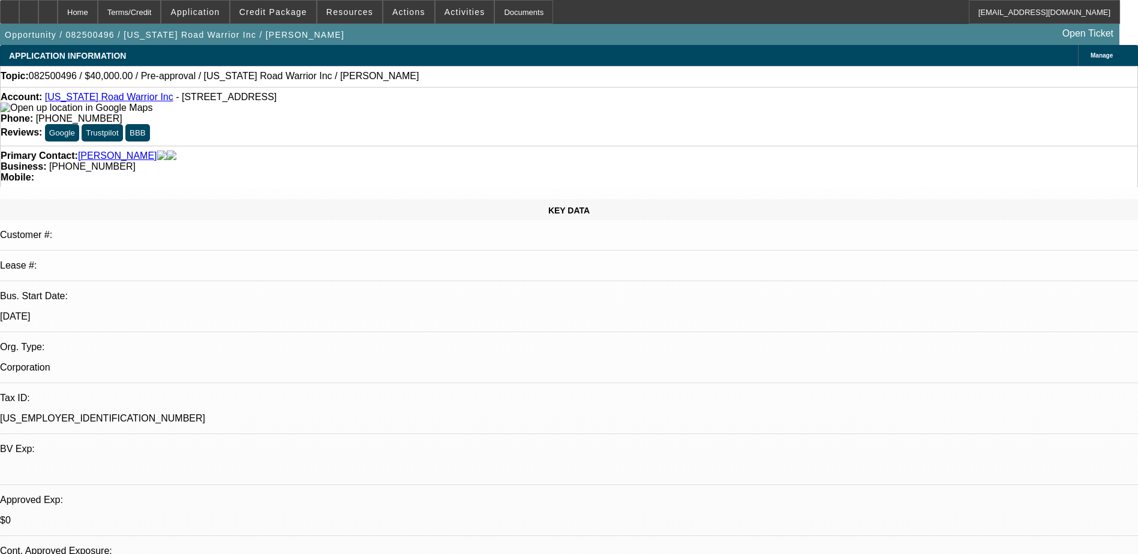
select select "1"
select select "2"
select select "4"
click at [38, 13] on div at bounding box center [28, 12] width 19 height 24
click at [58, 13] on div at bounding box center [47, 12] width 19 height 24
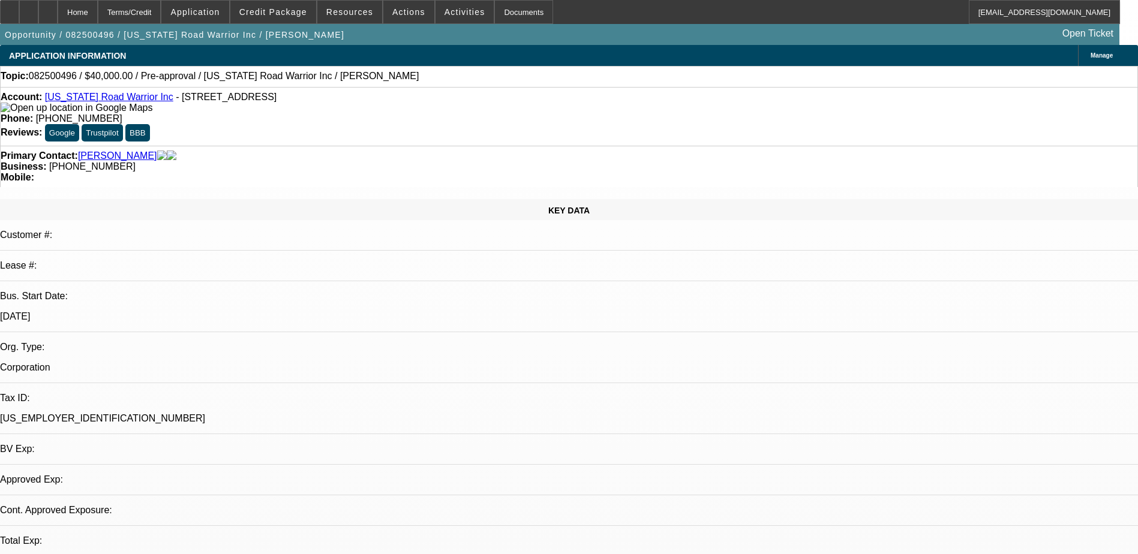
select select "0"
select select "2"
select select "0.1"
select select "1"
select select "2"
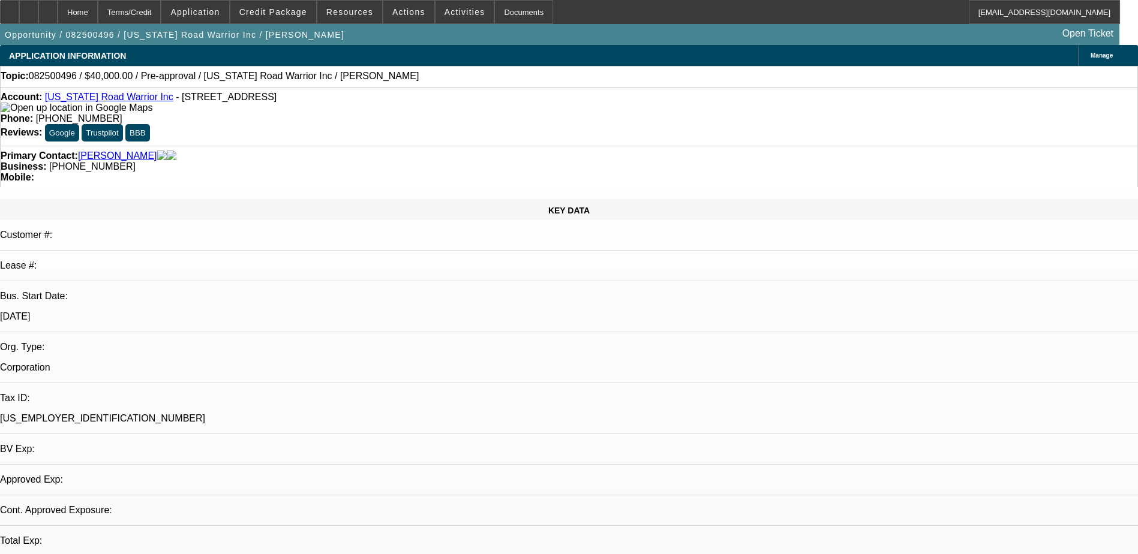
select select "4"
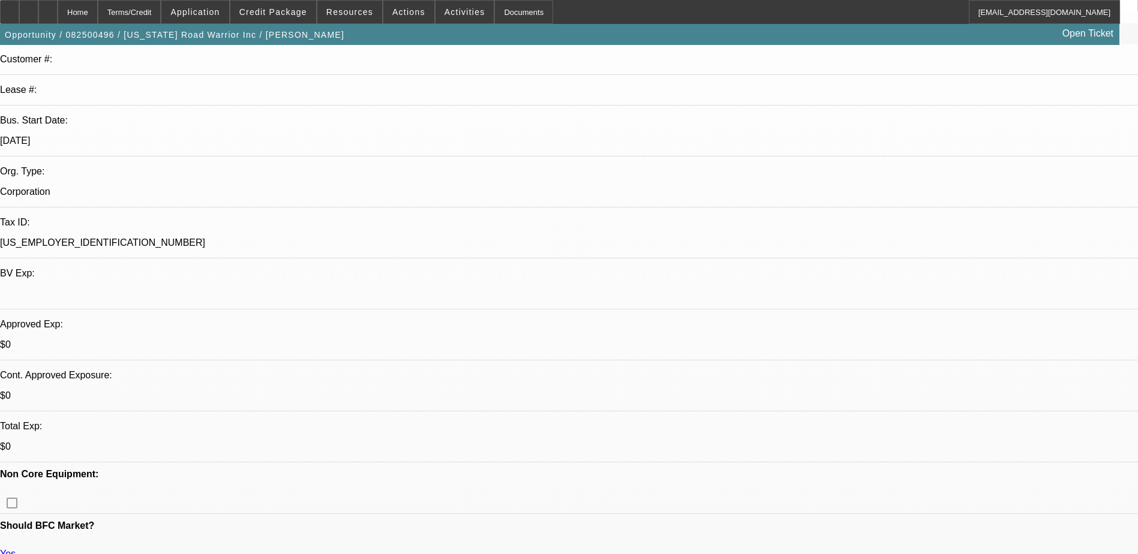
scroll to position [180, 0]
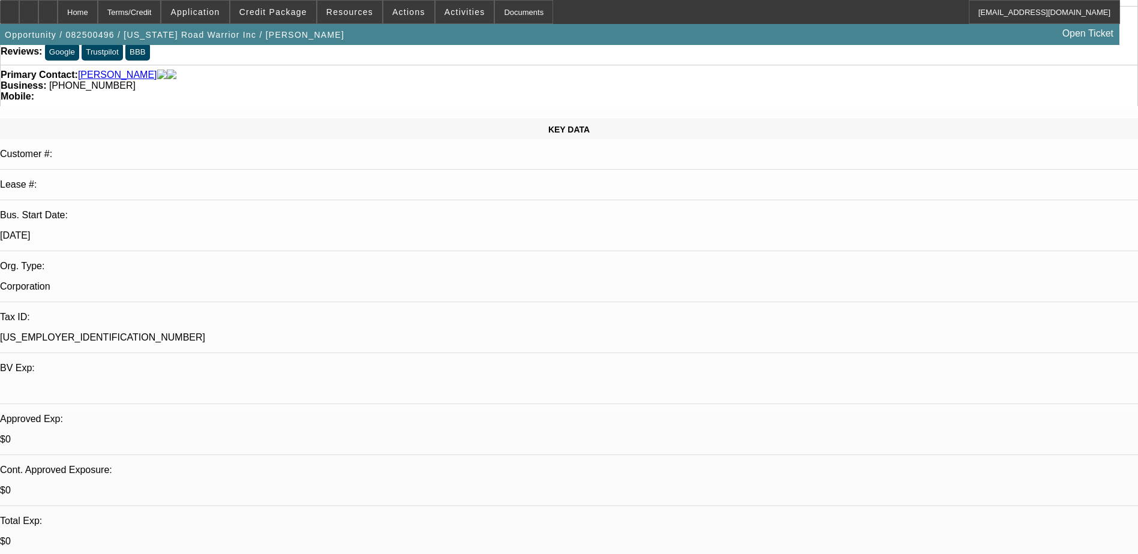
scroll to position [0, 0]
